Goal: Task Accomplishment & Management: Use online tool/utility

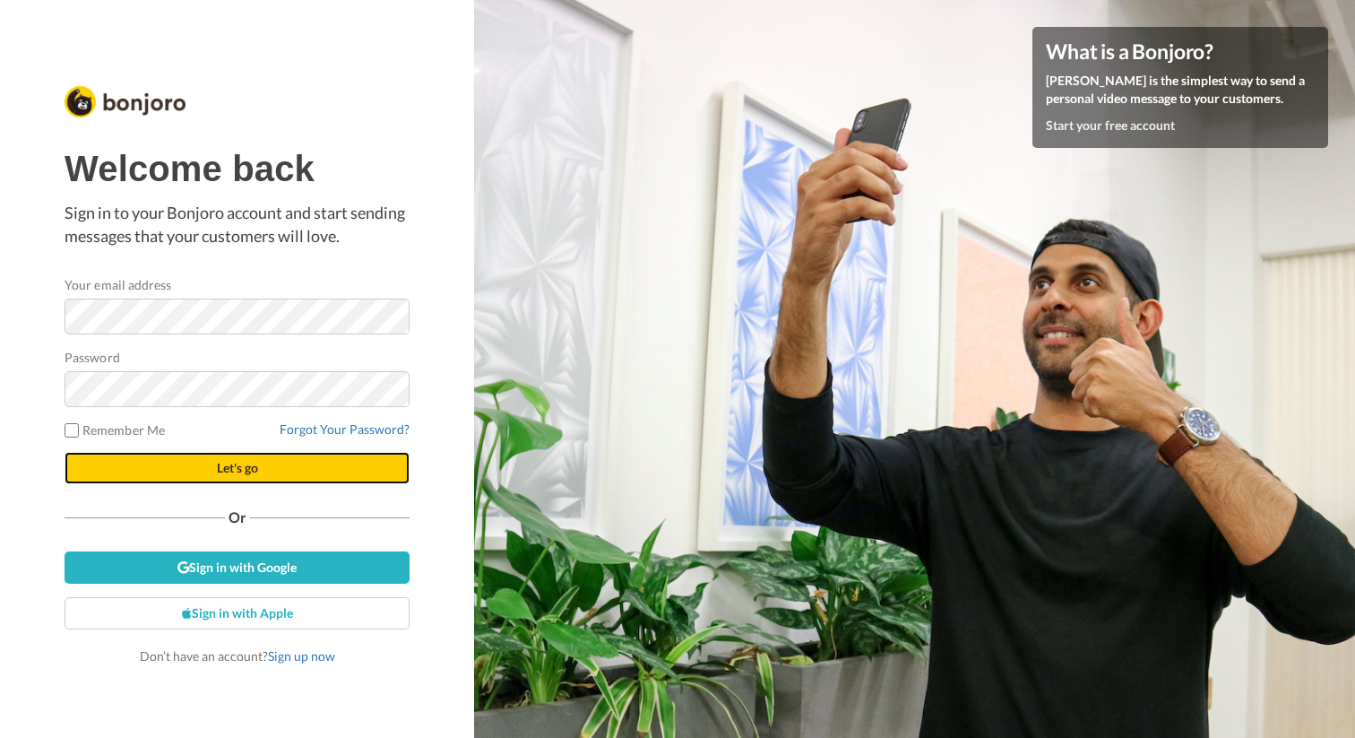
click at [211, 473] on button "Let's go" at bounding box center [237, 468] width 345 height 32
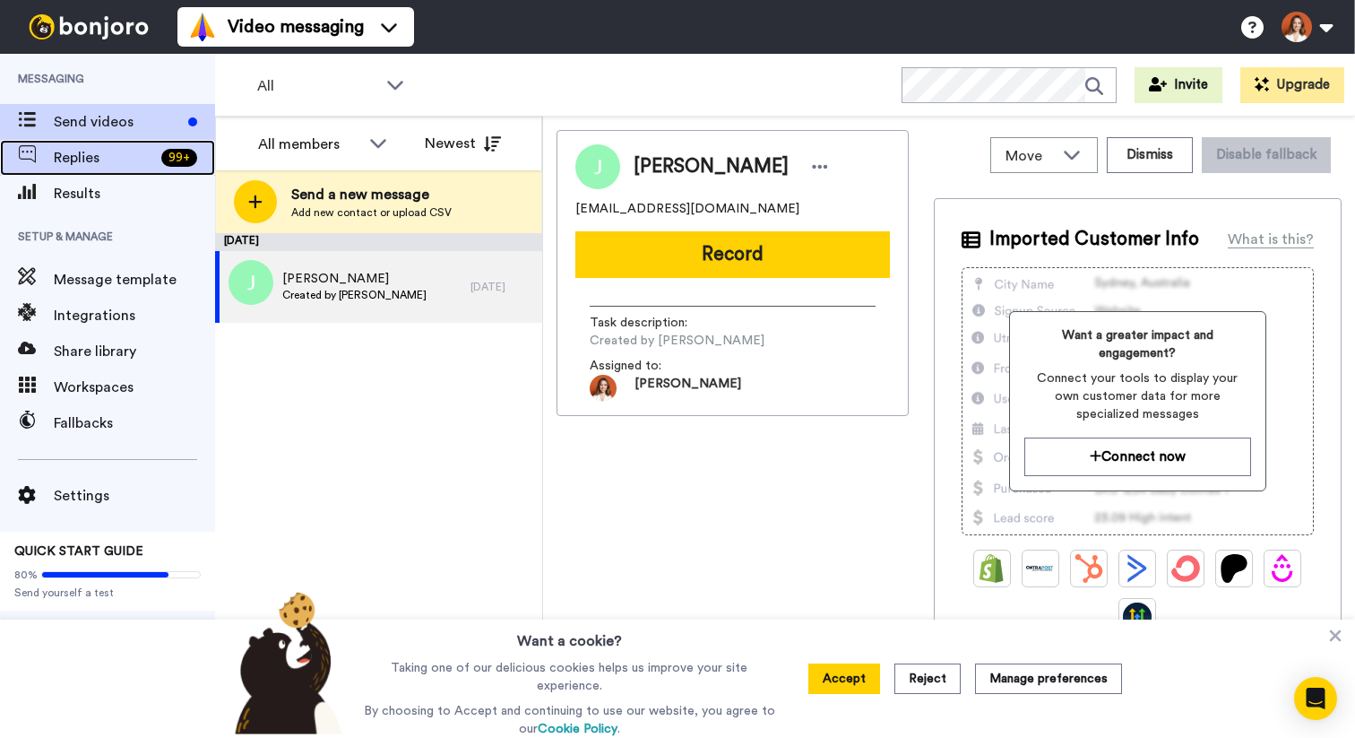
click at [132, 163] on span "Replies" at bounding box center [104, 158] width 100 height 22
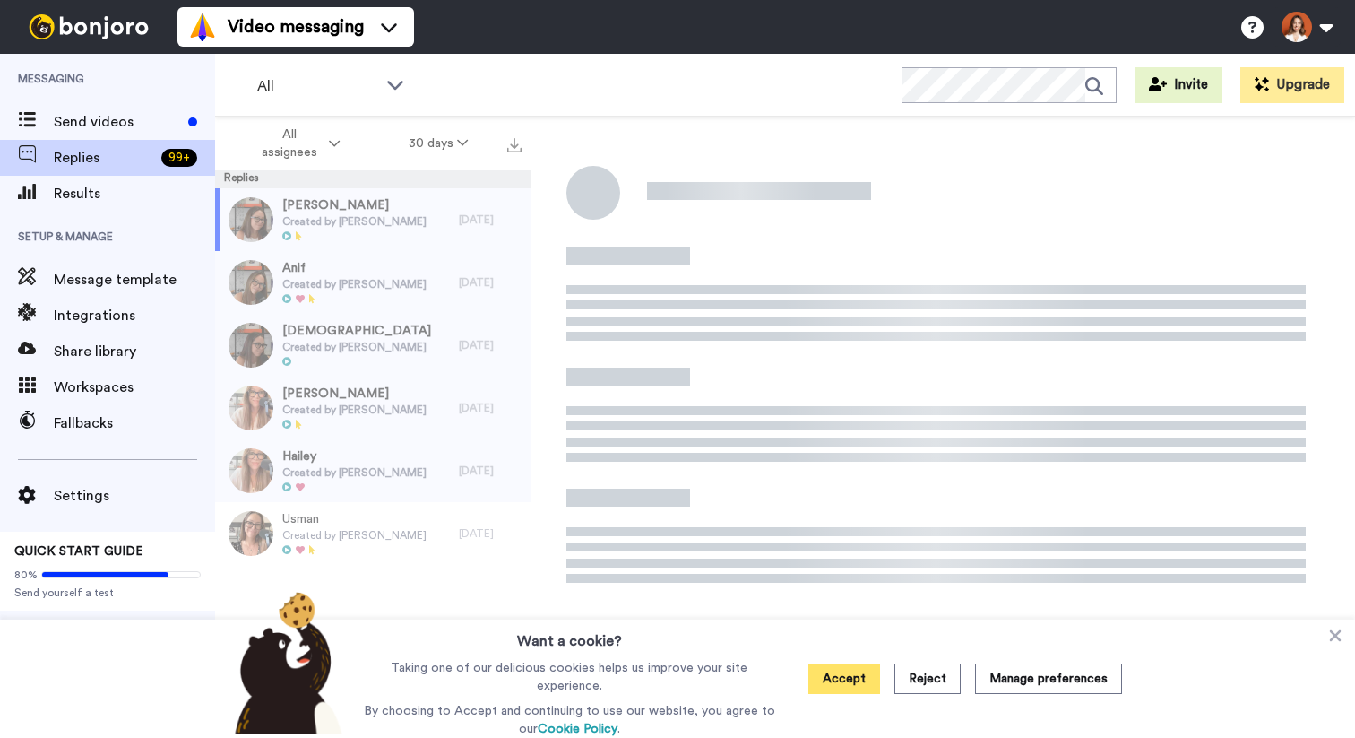
click at [851, 688] on button "Accept" at bounding box center [845, 678] width 72 height 30
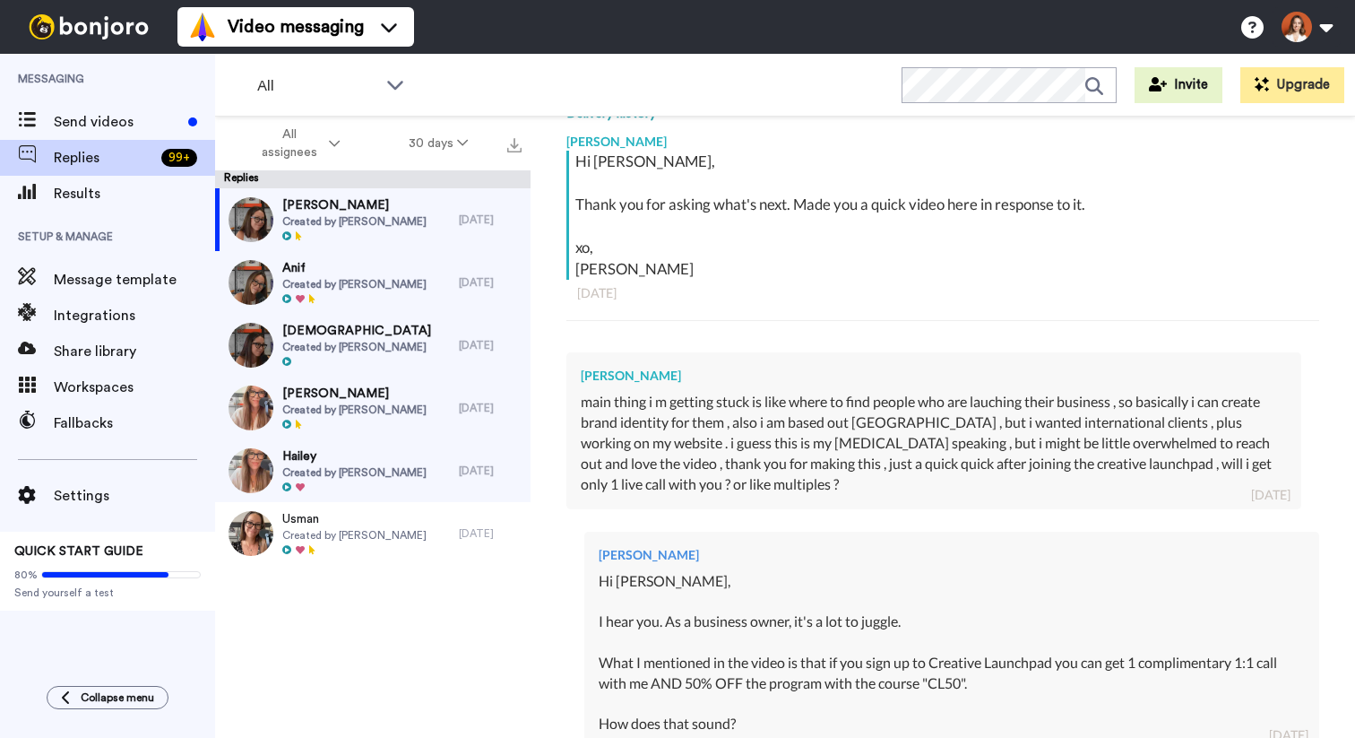
scroll to position [671, 0]
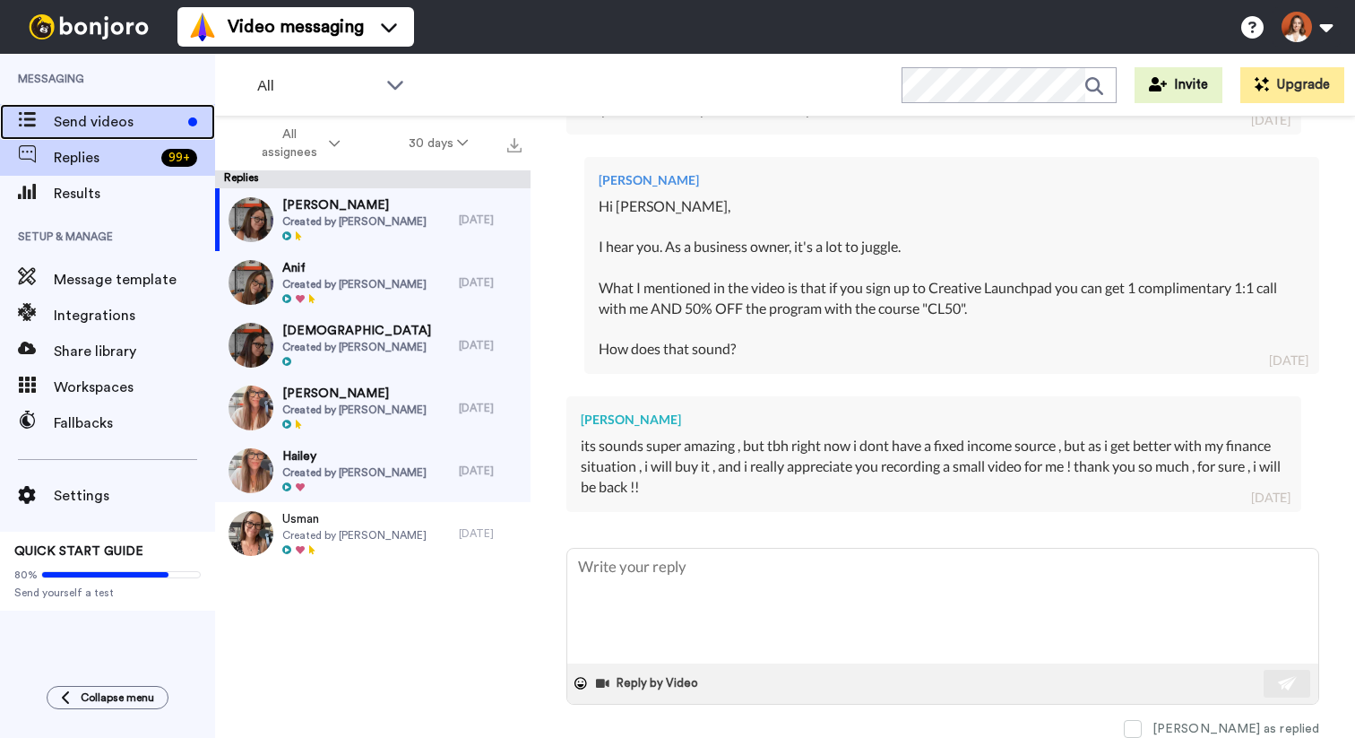
click at [100, 123] on span "Send videos" at bounding box center [117, 122] width 127 height 22
